Goal: Task Accomplishment & Management: Manage account settings

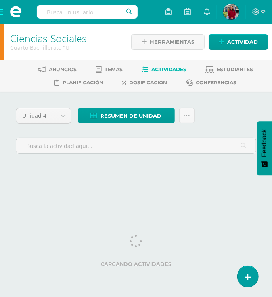
click at [200, 191] on html "[PERSON_NAME] salió mal, por favor recarga la página y vuelve a intentar. Estud…" at bounding box center [136, 95] width 272 height 191
click at [140, 186] on div "Unidad 4 Unidad 1 Unidad 2 Unidad 3 Unidad 4 Resumen de unidad Descargar como H…" at bounding box center [136, 141] width 272 height 99
click at [182, 177] on div "Unidad 4 Unidad 1 Unidad 2 Unidad 3 Unidad 4 Resumen de unidad Descargar como H…" at bounding box center [136, 141] width 272 height 99
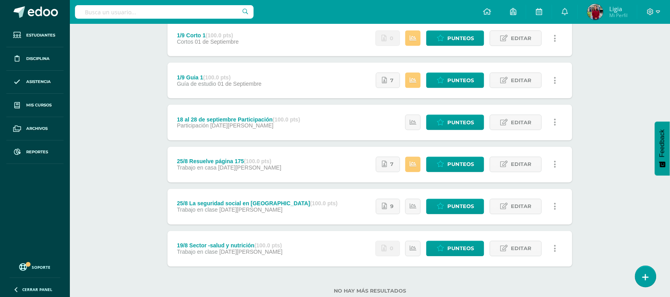
scroll to position [344, 0]
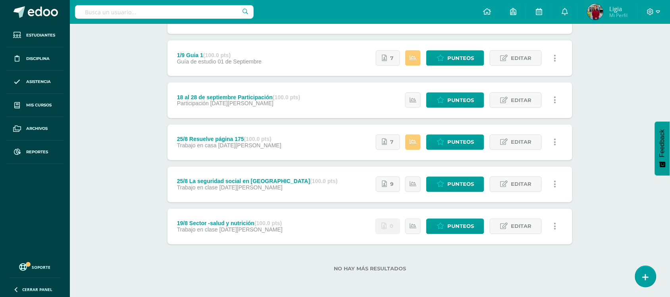
click at [272, 254] on div "No hay más resultados" at bounding box center [370, 263] width 405 height 37
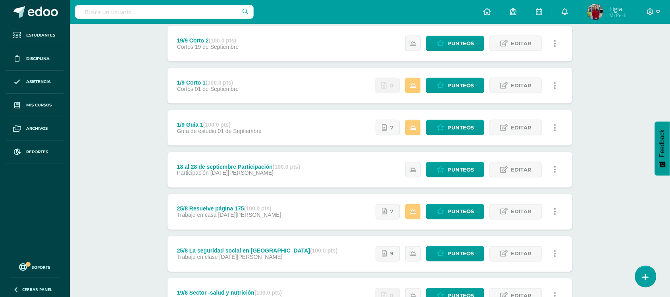
scroll to position [245, 0]
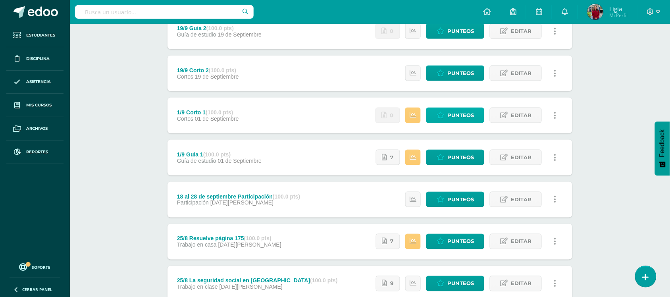
drag, startPoint x: 456, startPoint y: 123, endPoint x: 456, endPoint y: 118, distance: 5.6
click at [272, 122] on div "Estatus de Actividad: 0 Estudiantes sin calificar 0 Estudiantes con cero Media …" at bounding box center [468, 116] width 209 height 36
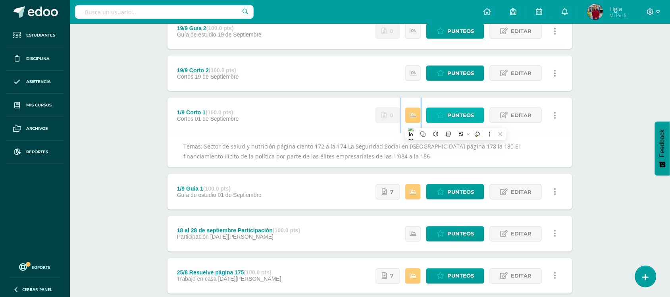
click at [272, 118] on span "Punteos" at bounding box center [460, 115] width 27 height 15
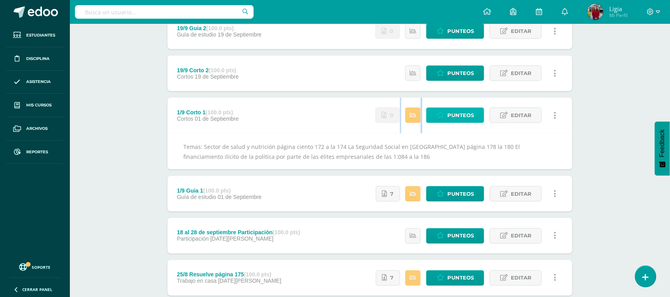
click at [272, 108] on span "Punteos" at bounding box center [460, 115] width 27 height 15
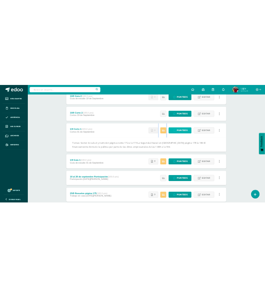
scroll to position [301, 0]
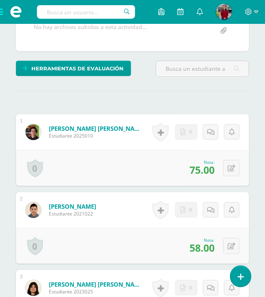
scroll to position [287, 0]
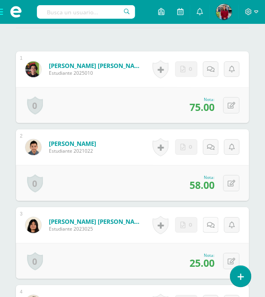
click at [209, 224] on icon at bounding box center [211, 225] width 8 height 7
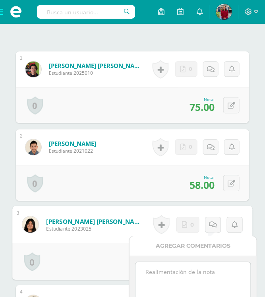
click at [185, 276] on textarea at bounding box center [192, 282] width 115 height 40
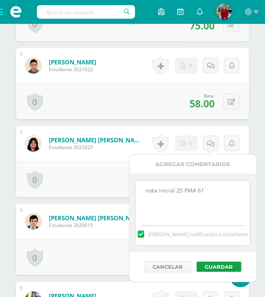
scroll to position [386, 0]
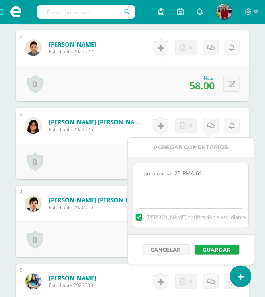
type textarea "nota inicial 25 PMA 61"
click at [202, 252] on button "Guardar" at bounding box center [217, 249] width 45 height 10
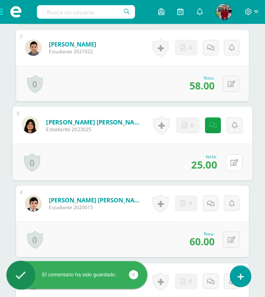
drag, startPoint x: 233, startPoint y: 157, endPoint x: 237, endPoint y: 177, distance: 20.6
click at [232, 157] on button at bounding box center [234, 162] width 17 height 17
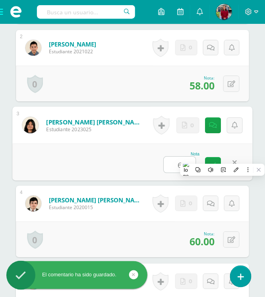
type input "61"
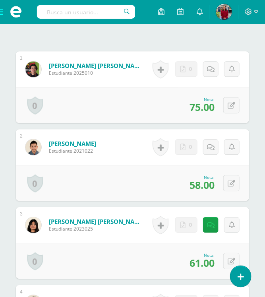
scroll to position [237, 0]
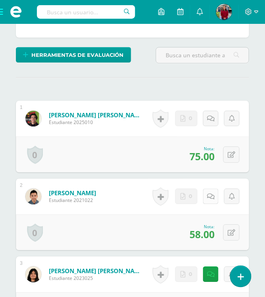
click at [210, 195] on icon at bounding box center [211, 196] width 8 height 7
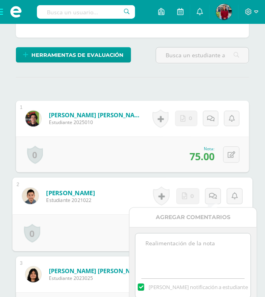
click at [191, 243] on textarea at bounding box center [192, 253] width 115 height 40
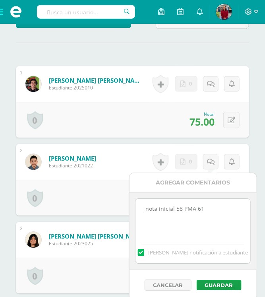
scroll to position [336, 0]
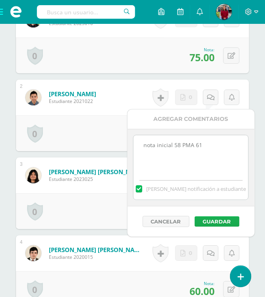
type textarea "nota inicial 58 PMA 61"
click at [213, 220] on button "Guardar" at bounding box center [217, 221] width 45 height 10
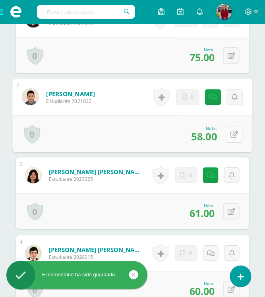
click at [224, 132] on div "0 Logros Logros obtenidos Aún no hay logros agregados Nota: 58.00" at bounding box center [132, 133] width 240 height 37
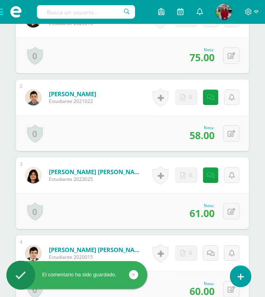
click at [243, 135] on div "0 Logros Logros obtenidos Aún no hay logros agregados Nota: 58.00" at bounding box center [132, 133] width 233 height 36
click at [233, 133] on icon at bounding box center [232, 133] width 8 height 7
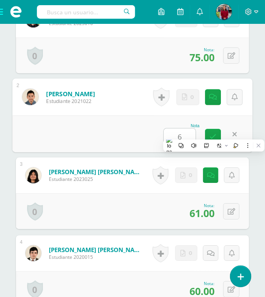
type input "61"
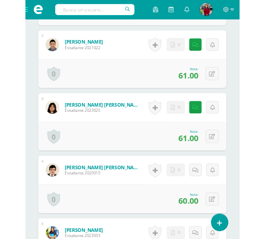
scroll to position [358, 0]
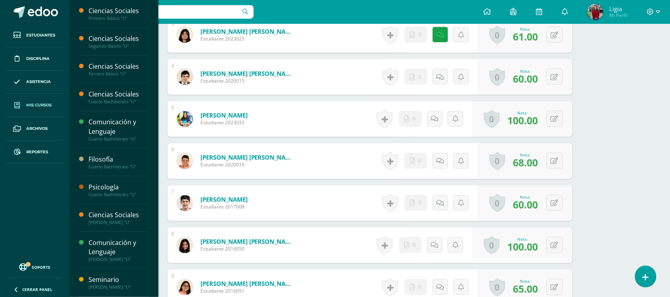
click at [36, 103] on span "Mis cursos" at bounding box center [38, 105] width 25 height 6
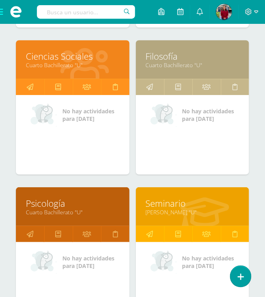
scroll to position [447, 0]
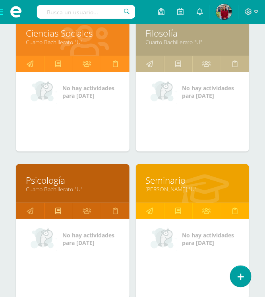
drag, startPoint x: 36, startPoint y: 207, endPoint x: 46, endPoint y: 209, distance: 10.1
click at [36, 208] on link at bounding box center [30, 211] width 28 height 16
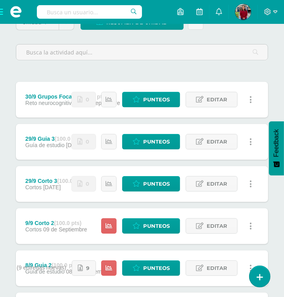
scroll to position [248, 0]
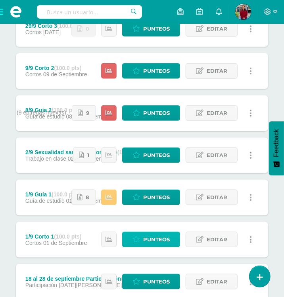
click at [163, 236] on span "Punteos" at bounding box center [156, 239] width 27 height 15
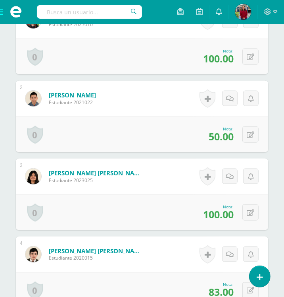
scroll to position [312, 0]
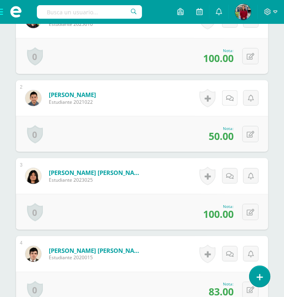
click at [229, 102] on link at bounding box center [229, 97] width 15 height 15
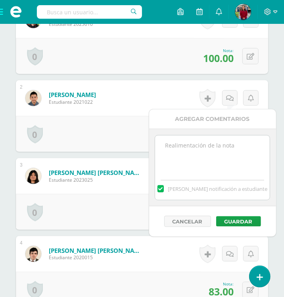
click at [214, 156] on textarea at bounding box center [212, 155] width 115 height 40
type textarea "nota inicial 50 PMA 61"
click at [240, 222] on button "Guardar" at bounding box center [238, 221] width 45 height 10
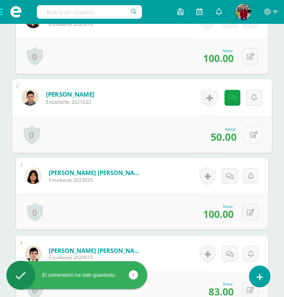
click at [251, 135] on icon at bounding box center [254, 134] width 8 height 7
type input "61"
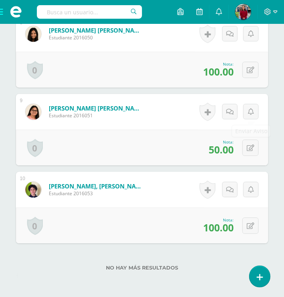
scroll to position [858, 0]
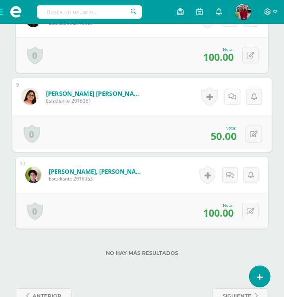
click at [235, 98] on link at bounding box center [233, 97] width 16 height 16
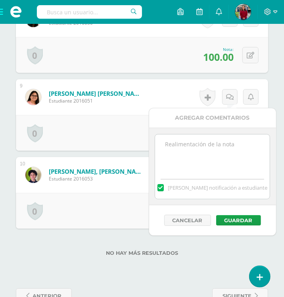
click at [225, 152] on textarea at bounding box center [212, 154] width 115 height 40
click at [144, 129] on div "0 Logros Logros obtenidos Aún no hay logros agregados Nota: 50.00" at bounding box center [142, 133] width 253 height 36
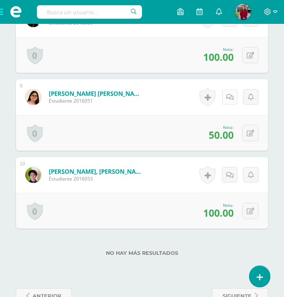
click at [233, 96] on link at bounding box center [229, 96] width 15 height 15
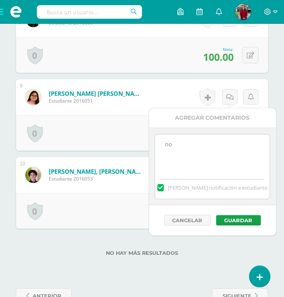
click at [220, 141] on textarea "no" at bounding box center [212, 154] width 115 height 40
type textarea "n"
click at [100, 127] on div "0 Logros Logros obtenidos Aún no hay logros agregados Nota: 50.00" at bounding box center [142, 133] width 253 height 36
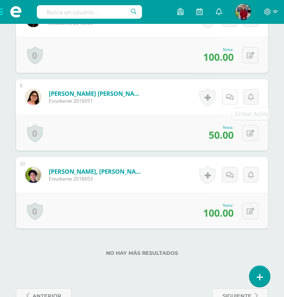
click at [235, 98] on link at bounding box center [229, 96] width 15 height 15
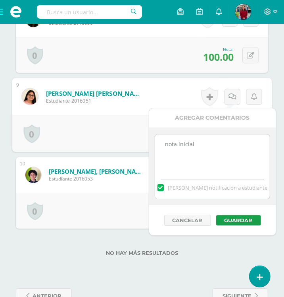
click at [210, 151] on textarea "nota inicial" at bounding box center [212, 154] width 115 height 40
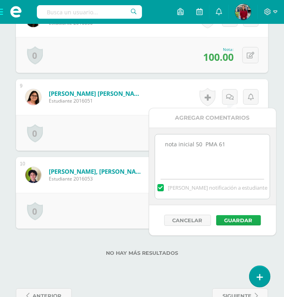
type textarea "nota inicial 50 PMA 61"
click at [249, 219] on button "Guardar" at bounding box center [238, 220] width 45 height 10
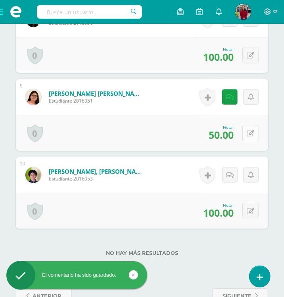
click at [251, 137] on button at bounding box center [251, 133] width 16 height 16
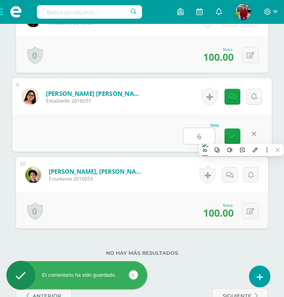
type input "61"
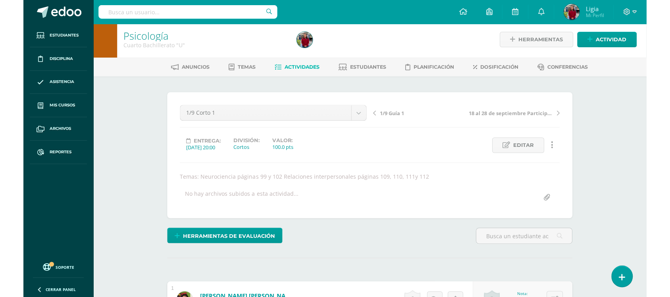
scroll to position [0, 0]
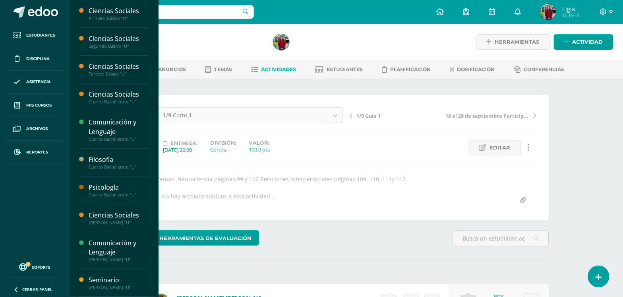
drag, startPoint x: 38, startPoint y: 102, endPoint x: 206, endPoint y: 119, distance: 169.2
click at [39, 102] on link "Mis cursos" at bounding box center [34, 105] width 57 height 23
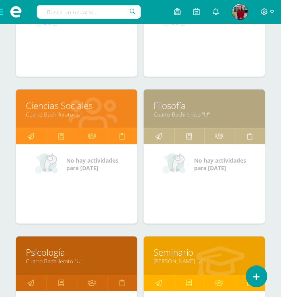
scroll to position [397, 0]
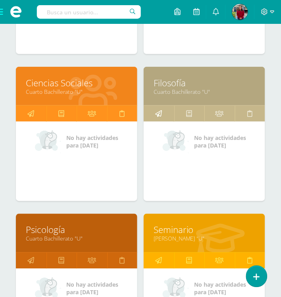
click at [161, 107] on icon at bounding box center [158, 113] width 7 height 15
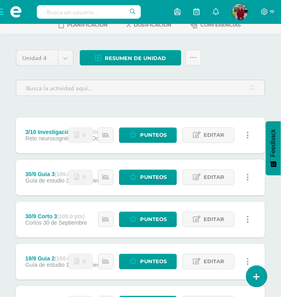
scroll to position [199, 0]
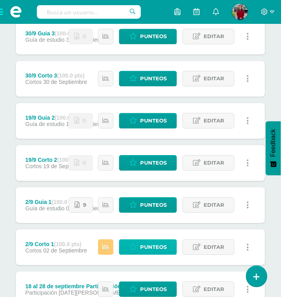
click at [149, 247] on span "Punteos" at bounding box center [153, 246] width 27 height 15
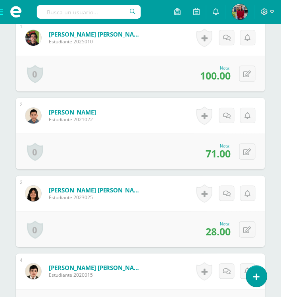
scroll to position [313, 0]
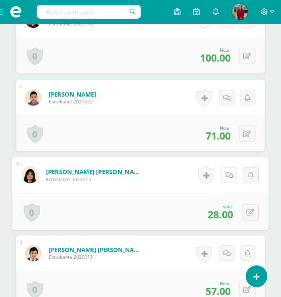
click at [231, 172] on link at bounding box center [230, 175] width 16 height 16
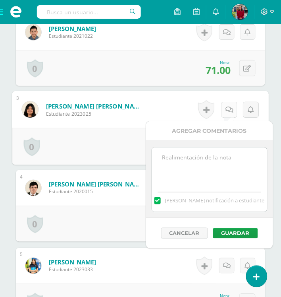
scroll to position [374, 0]
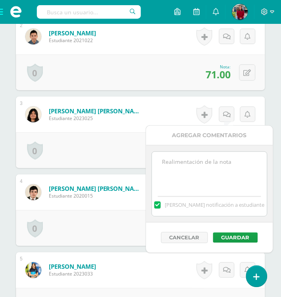
click at [229, 170] on textarea at bounding box center [209, 172] width 115 height 40
click at [229, 235] on button "Guardar" at bounding box center [235, 237] width 45 height 10
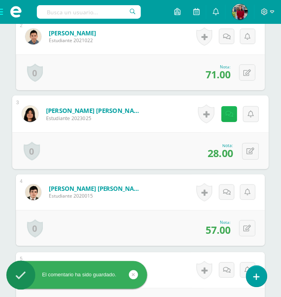
click at [224, 121] on link at bounding box center [230, 114] width 16 height 16
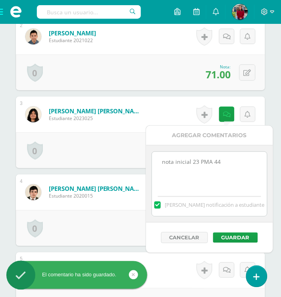
click at [197, 161] on textarea "nota inicial 23 PMA 44" at bounding box center [209, 172] width 115 height 40
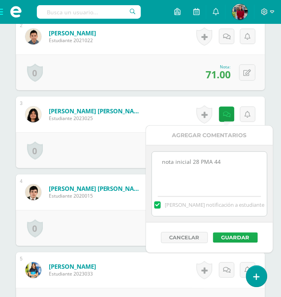
type textarea "nota inicial 28 PMA 44"
click at [226, 233] on button "Guardar" at bounding box center [235, 237] width 45 height 10
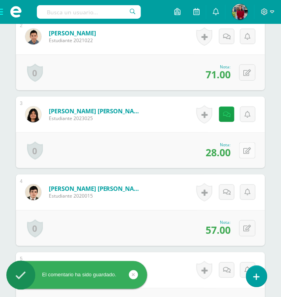
click at [247, 147] on button at bounding box center [247, 150] width 16 height 16
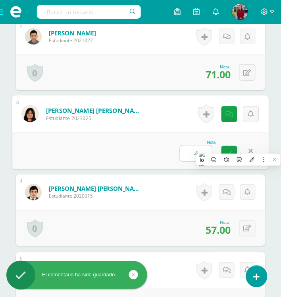
type input "44"
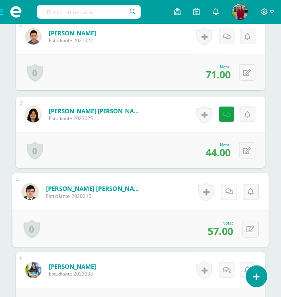
click at [225, 191] on link at bounding box center [230, 192] width 16 height 16
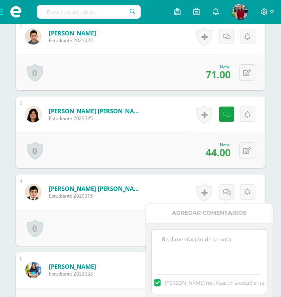
click at [210, 243] on textarea at bounding box center [209, 249] width 115 height 40
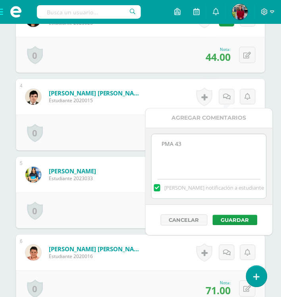
scroll to position [473, 0]
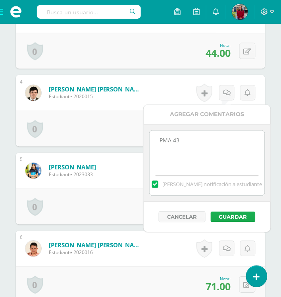
type textarea "PMA 43"
click at [239, 212] on button "Guardar" at bounding box center [233, 217] width 45 height 10
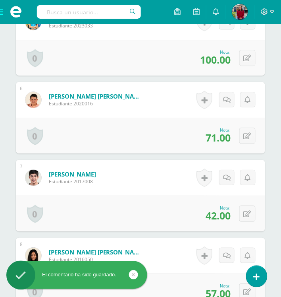
scroll to position [672, 0]
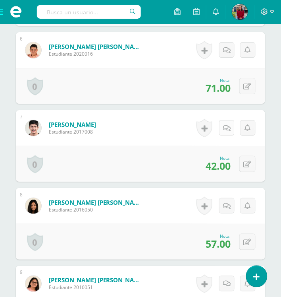
click at [228, 129] on icon at bounding box center [227, 128] width 8 height 7
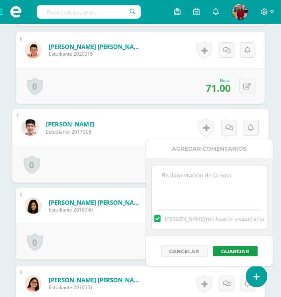
click at [212, 183] on textarea at bounding box center [209, 185] width 115 height 40
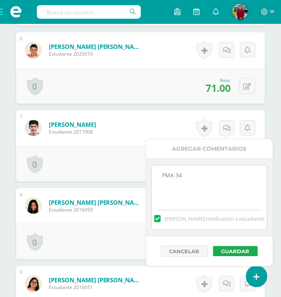
type textarea "PMA 34"
click at [228, 249] on button "Guardar" at bounding box center [235, 251] width 45 height 10
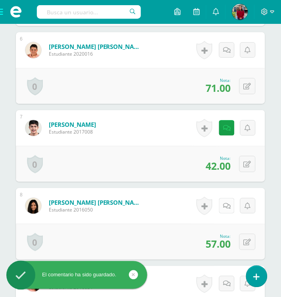
click at [223, 203] on link at bounding box center [226, 205] width 15 height 15
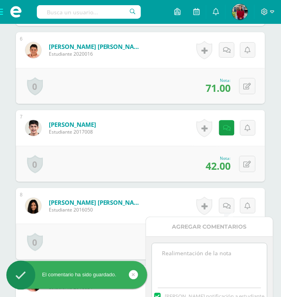
click at [215, 253] on textarea at bounding box center [209, 263] width 115 height 40
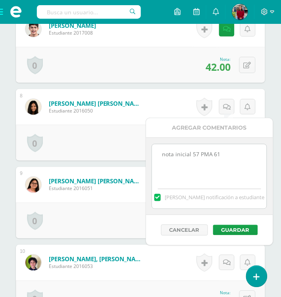
scroll to position [771, 0]
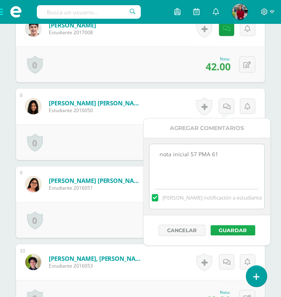
type textarea "nota inicial 57 PMA 61"
click at [241, 226] on button "Guardar" at bounding box center [233, 230] width 45 height 10
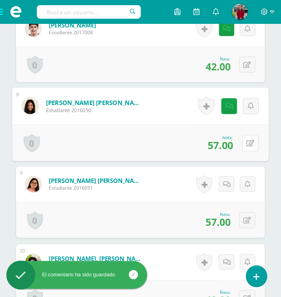
click at [247, 144] on icon at bounding box center [251, 143] width 8 height 7
type input "61"
click at [227, 144] on icon at bounding box center [229, 145] width 7 height 7
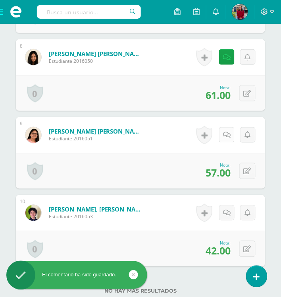
scroll to position [821, 0]
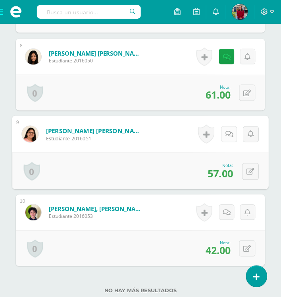
click at [226, 137] on icon at bounding box center [230, 134] width 8 height 7
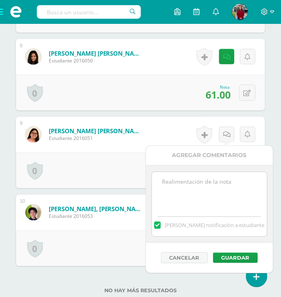
click at [227, 192] on textarea at bounding box center [209, 192] width 115 height 40
type textarea "PMA 52"
click at [232, 255] on button "Guardar" at bounding box center [235, 258] width 45 height 10
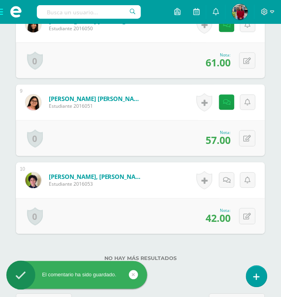
scroll to position [870, 0]
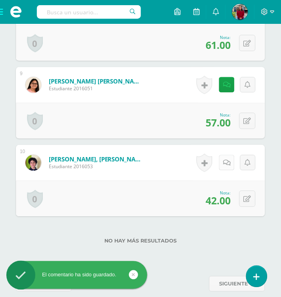
click at [227, 155] on link at bounding box center [226, 162] width 15 height 15
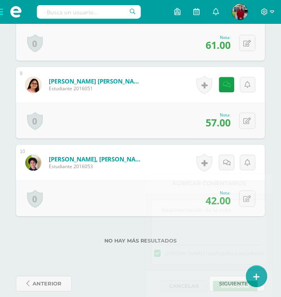
click at [74, 207] on div "0 Logros Logros obtenidos Aún no hay logros agregados Nota: 42.00" at bounding box center [140, 199] width 249 height 36
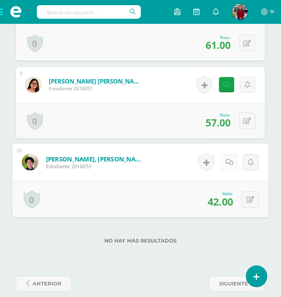
click at [228, 166] on link at bounding box center [230, 162] width 16 height 16
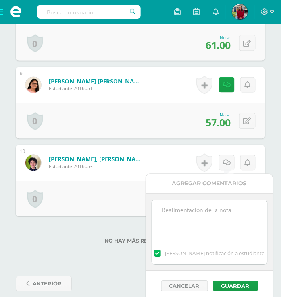
click at [210, 226] on textarea at bounding box center [209, 220] width 115 height 40
click at [180, 204] on textarea "nota incial 42 PMA 52" at bounding box center [209, 220] width 115 height 40
type textarea "nota inicial 42 PMA 52"
click at [241, 288] on button "Guardar" at bounding box center [235, 286] width 45 height 10
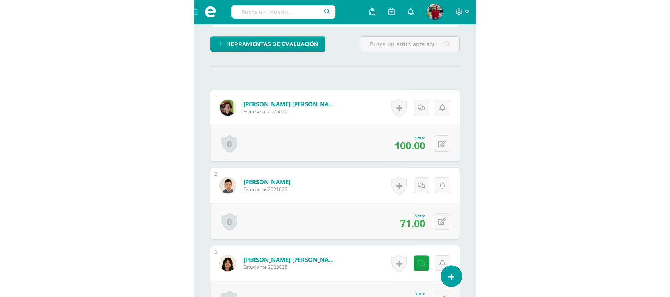
scroll to position [193, 0]
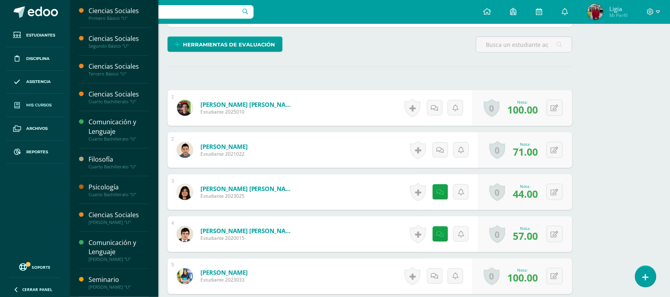
click at [36, 106] on span "Mis cursos" at bounding box center [38, 105] width 25 height 6
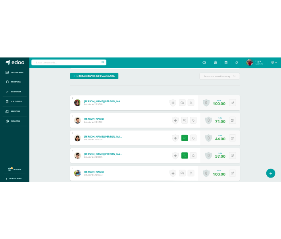
scroll to position [242, 0]
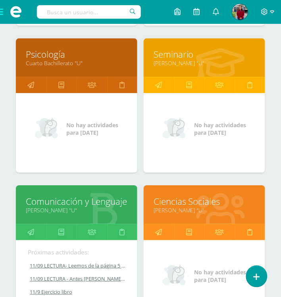
scroll to position [596, 0]
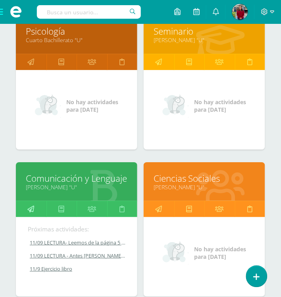
click at [42, 212] on link at bounding box center [31, 209] width 31 height 16
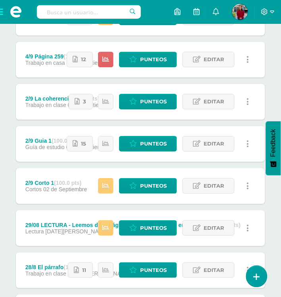
scroll to position [640, 0]
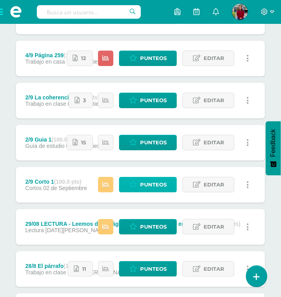
click span "Punteos"
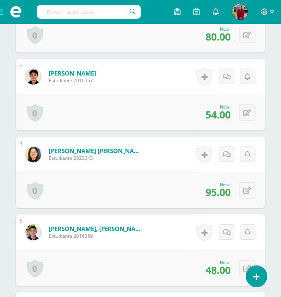
scroll to position [469, 0]
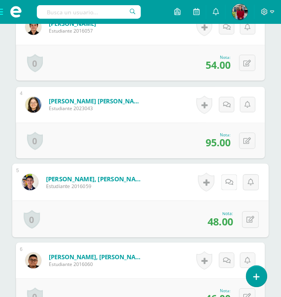
click at [225, 189] on link at bounding box center [230, 182] width 16 height 16
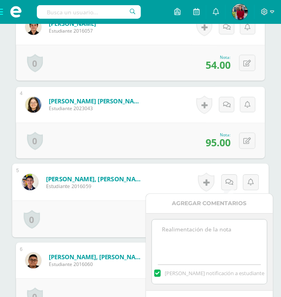
click at [222, 229] on textarea at bounding box center [209, 240] width 115 height 40
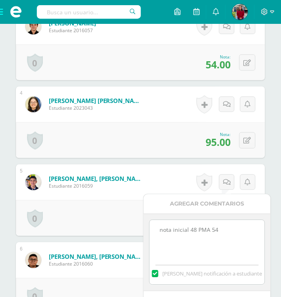
scroll to position [569, 0]
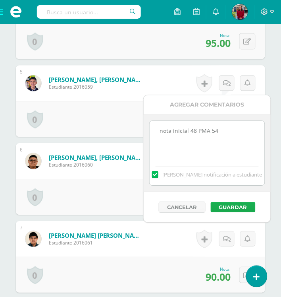
type textarea "nota inicial 48 PMA 54"
click at [235, 209] on button "Guardar" at bounding box center [233, 207] width 45 height 10
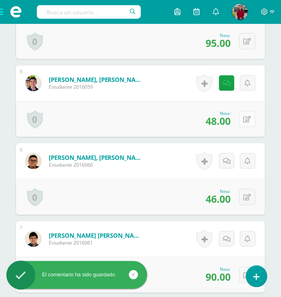
click at [245, 116] on button at bounding box center [247, 119] width 16 height 16
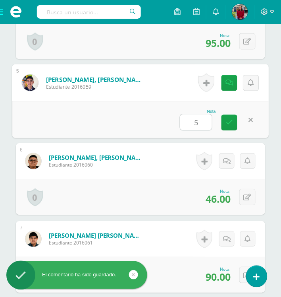
type input "54"
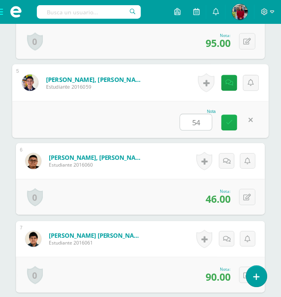
click at [233, 121] on link at bounding box center [230, 122] width 16 height 16
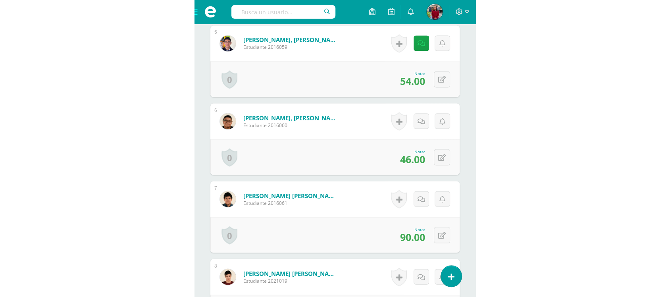
scroll to position [618, 0]
